Goal: Information Seeking & Learning: Check status

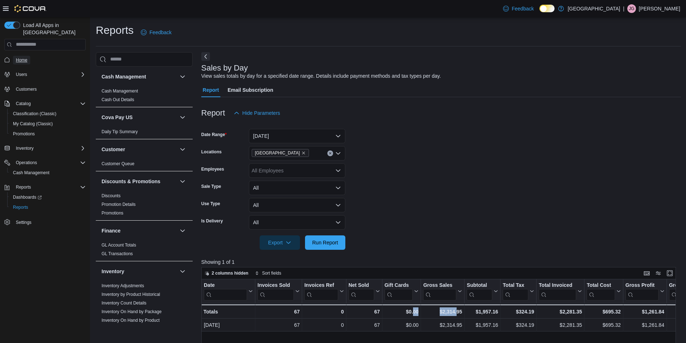
click at [17, 57] on span "Home" at bounding box center [22, 60] width 12 height 6
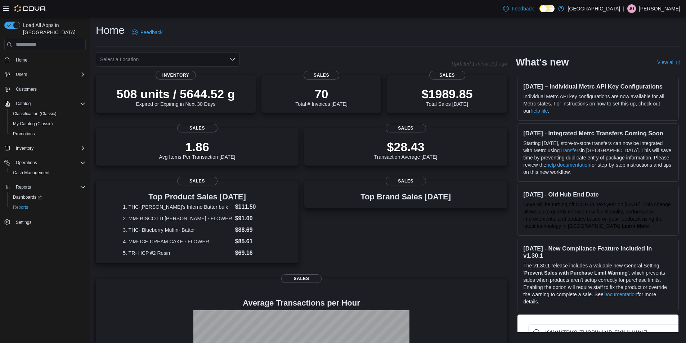
click at [233, 59] on icon "Open list of options" at bounding box center [233, 60] width 6 height 6
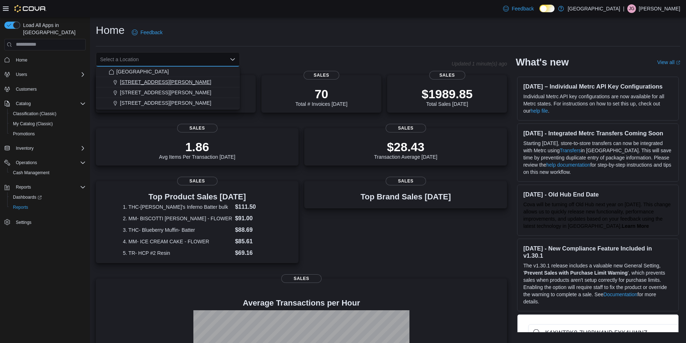
click at [168, 81] on div "[STREET_ADDRESS][PERSON_NAME]" at bounding box center [172, 82] width 127 height 7
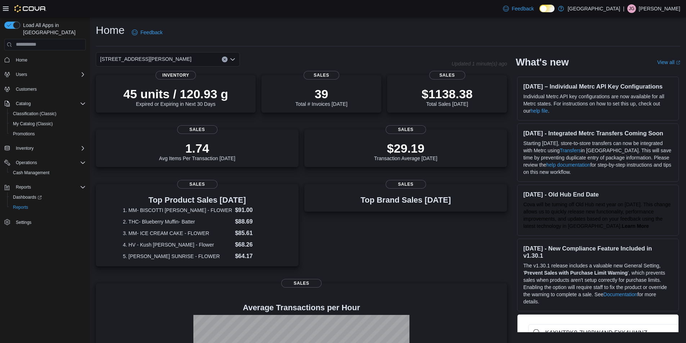
click at [234, 59] on icon "Open list of options" at bounding box center [232, 59] width 4 height 2
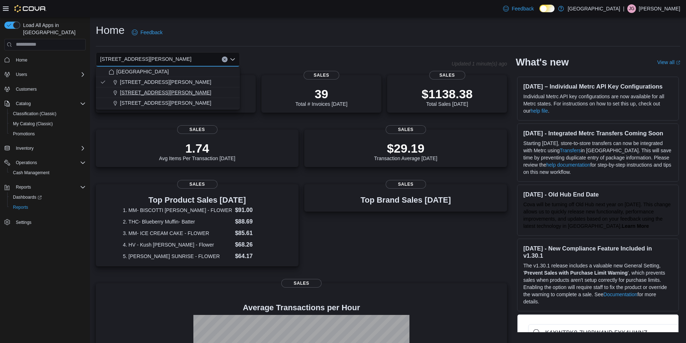
click at [156, 94] on span "[STREET_ADDRESS][PERSON_NAME]" at bounding box center [165, 92] width 91 height 7
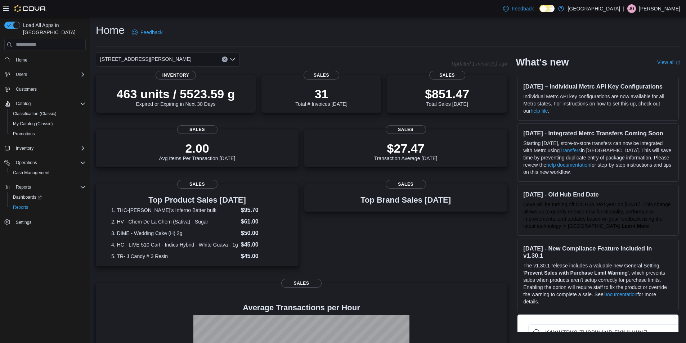
click at [231, 58] on icon "Open list of options" at bounding box center [233, 60] width 6 height 6
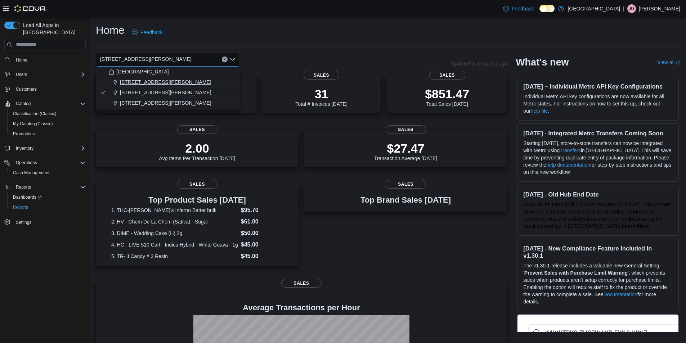
click at [158, 85] on span "[STREET_ADDRESS][PERSON_NAME]" at bounding box center [165, 82] width 91 height 7
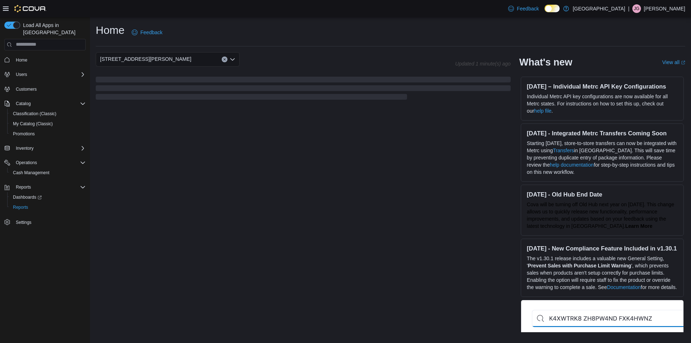
click at [233, 59] on icon "Open list of options" at bounding box center [232, 59] width 4 height 2
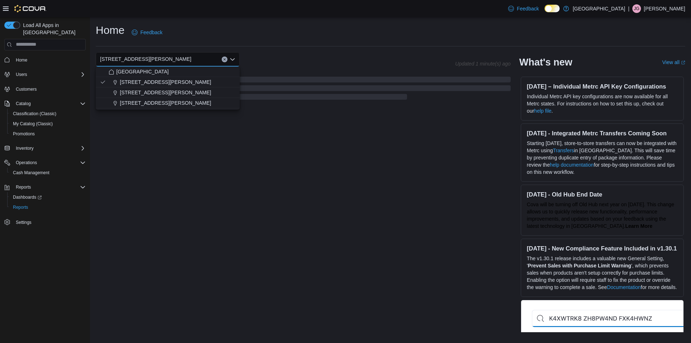
click at [224, 59] on icon "Clear input" at bounding box center [224, 59] width 3 height 3
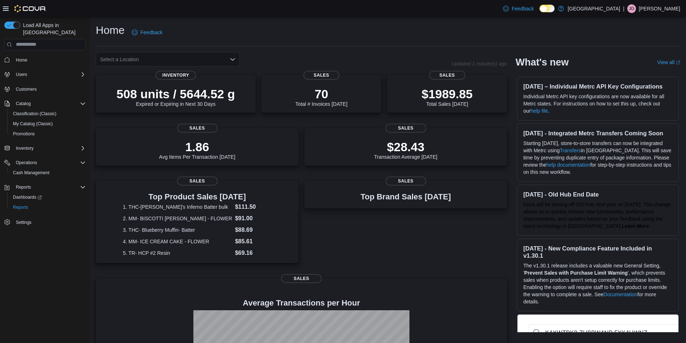
click at [338, 53] on div "Select a Location" at bounding box center [274, 59] width 356 height 14
drag, startPoint x: 438, startPoint y: 91, endPoint x: 444, endPoint y: 91, distance: 5.4
click at [444, 91] on p "$1989.85" at bounding box center [447, 93] width 51 height 14
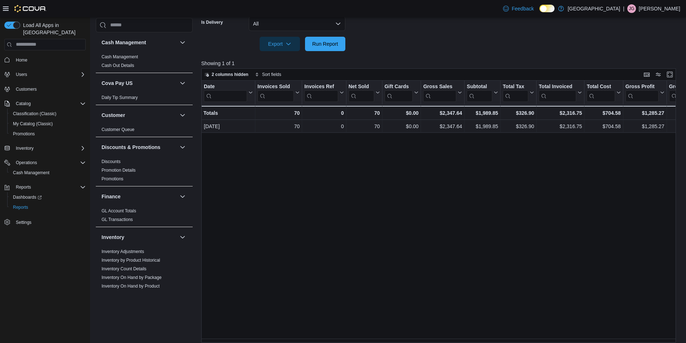
scroll to position [204, 0]
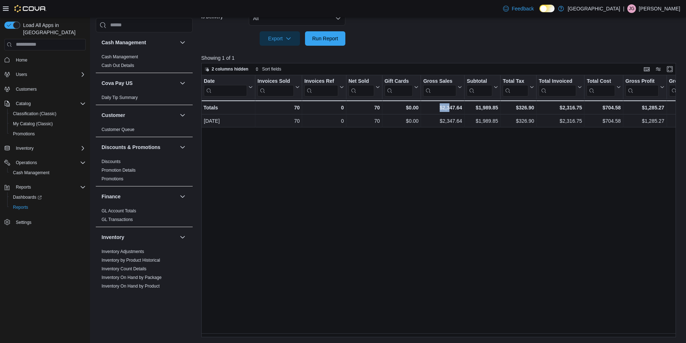
drag, startPoint x: 421, startPoint y: 333, endPoint x: 450, endPoint y: 339, distance: 30.0
click at [450, 339] on div "Reports Feedback Cash Management Cash Management Cash Out Details Cova Pay US D…" at bounding box center [388, 78] width 597 height 530
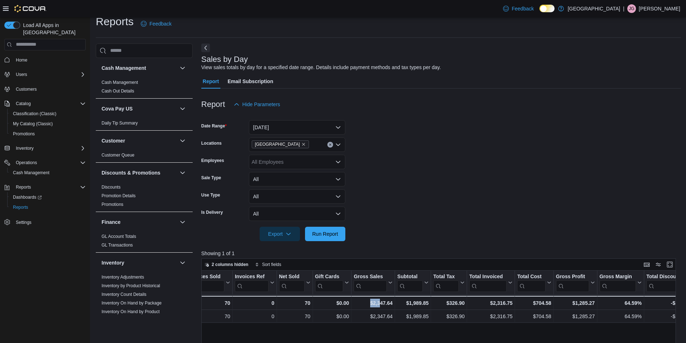
scroll to position [0, 0]
